Goal: Navigation & Orientation: Find specific page/section

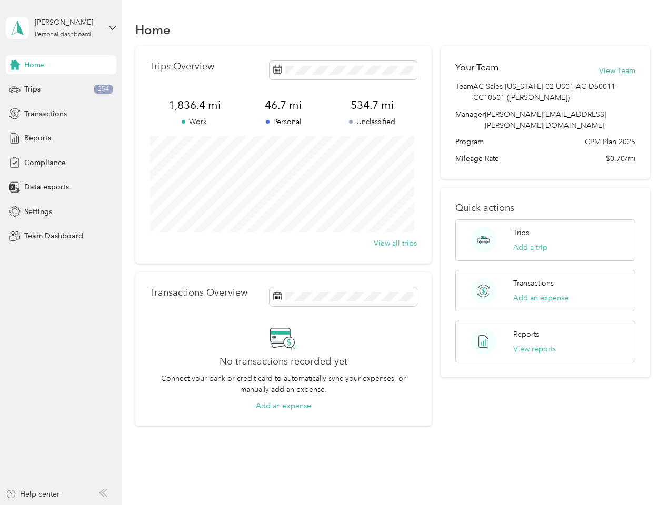
click at [334, 253] on div "Trips Overview 1,836.4 mi Work 46.7 mi Personal 534.7 mi Unclassified View all …" at bounding box center [283, 154] width 296 height 217
click at [61, 28] on div "[PERSON_NAME]" at bounding box center [68, 22] width 66 height 11
click at [61, 65] on div "You’re signed in as [PERSON_NAME][EMAIL_ADDRESS][PERSON_NAME][DOMAIN_NAME] Team…" at bounding box center [176, 91] width 340 height 107
click at [15, 65] on div "You’re signed in as [PERSON_NAME][EMAIL_ADDRESS][PERSON_NAME][DOMAIN_NAME] Team…" at bounding box center [176, 91] width 340 height 107
click at [61, 89] on div "Trips 254" at bounding box center [61, 89] width 110 height 19
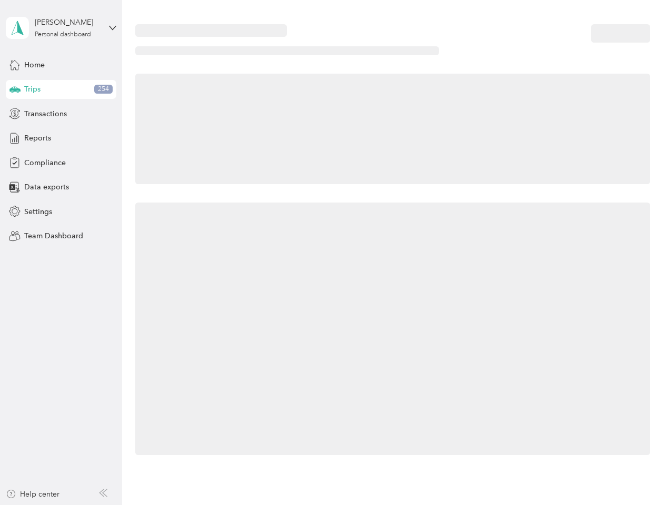
click at [15, 89] on icon at bounding box center [14, 88] width 11 height 5
click at [61, 114] on span "Transactions" at bounding box center [45, 113] width 43 height 11
